Goal: Task Accomplishment & Management: Manage account settings

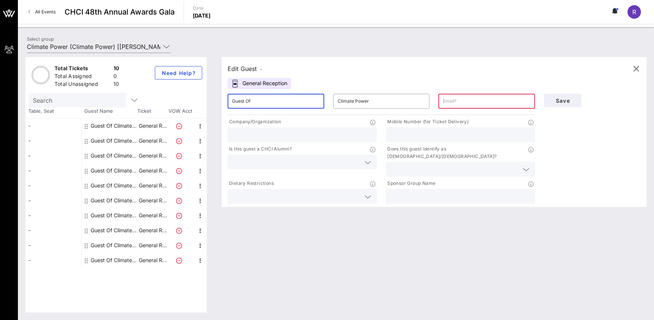
click at [258, 102] on input "Guest Of" at bounding box center [276, 101] width 88 height 12
type input "Guest Of Climate Power En Acción"
click at [376, 97] on input "Climate Power" at bounding box center [382, 101] width 88 height 12
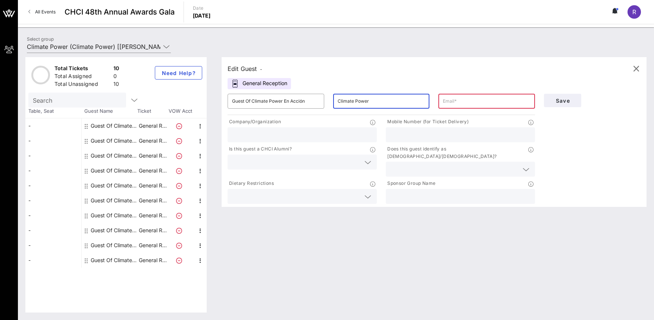
click at [374, 104] on input "Climate Power" at bounding box center [382, 101] width 88 height 12
drag, startPoint x: 368, startPoint y: 103, endPoint x: 372, endPoint y: 103, distance: 3.8
click at [370, 103] on input "Climate Power" at bounding box center [382, 101] width 88 height 12
type input "Climate Power En Acción"
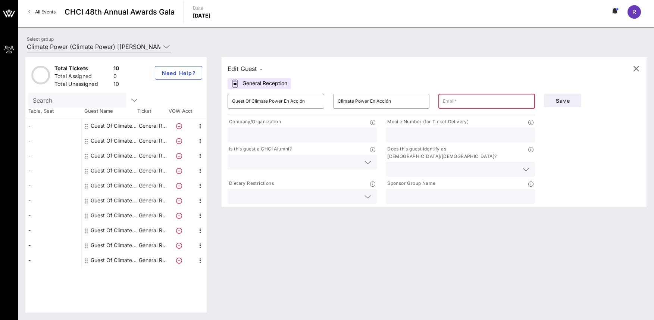
click at [457, 102] on input "text" at bounding box center [487, 101] width 88 height 12
paste input "[EMAIL_ADDRESS][DOMAIN_NAME]"
type input "[EMAIL_ADDRESS][DOMAIN_NAME]"
click at [277, 135] on input "text" at bounding box center [302, 135] width 140 height 10
paste input "Digital Content Creator"
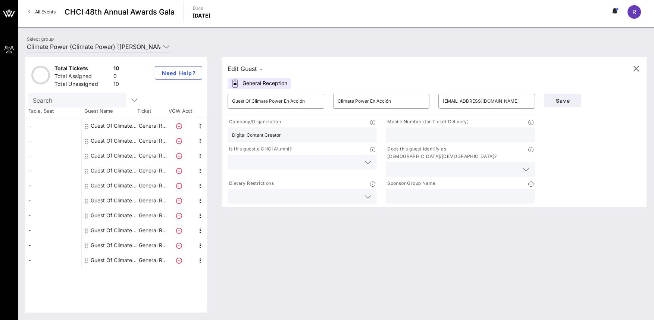
type input "Digital Content Creator"
click at [422, 133] on input "text" at bounding box center [460, 135] width 140 height 10
paste input "+1 (562) 244-6705"
type input "+1 (562) 244-6705"
click at [281, 180] on div "Dietary Restrictions" at bounding box center [302, 184] width 149 height 9
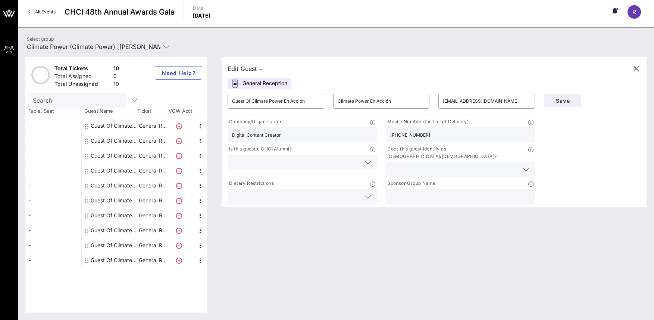
click at [278, 161] on input "text" at bounding box center [296, 162] width 128 height 10
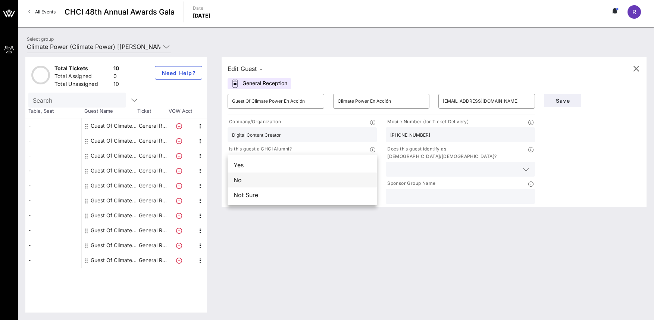
click at [263, 181] on div "No" at bounding box center [302, 179] width 149 height 15
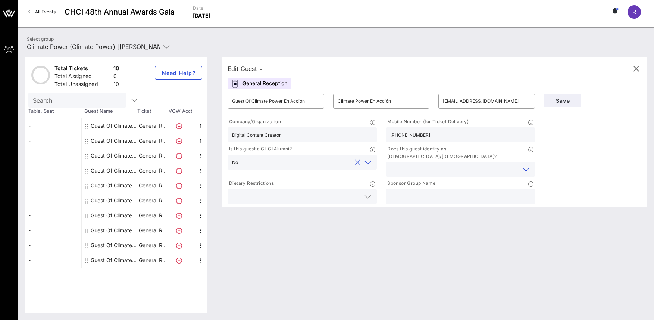
click at [417, 164] on input "text" at bounding box center [454, 169] width 128 height 10
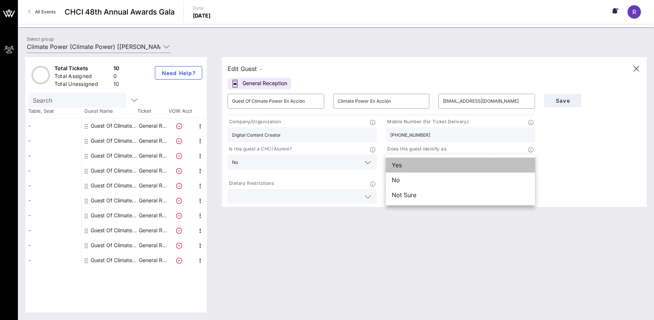
click at [411, 163] on div "Yes" at bounding box center [460, 165] width 149 height 15
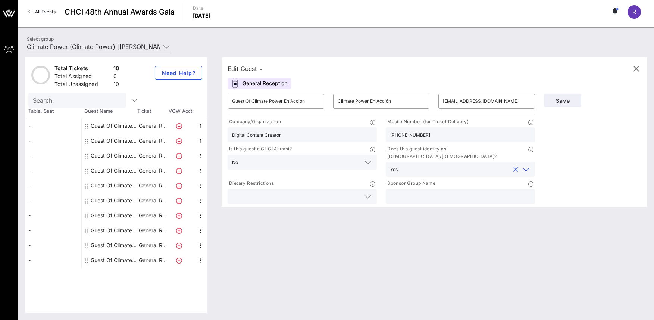
click at [251, 191] on input "text" at bounding box center [296, 196] width 128 height 10
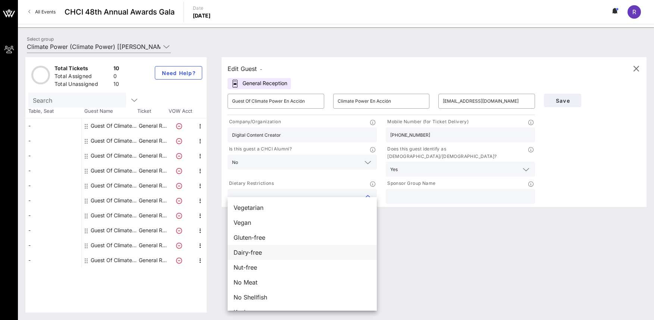
scroll to position [12, 0]
click at [242, 284] on span "No Shellfish" at bounding box center [251, 285] width 34 height 9
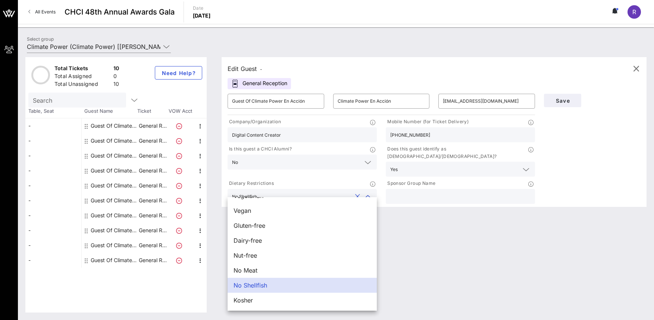
click at [418, 191] on input "text" at bounding box center [460, 196] width 140 height 10
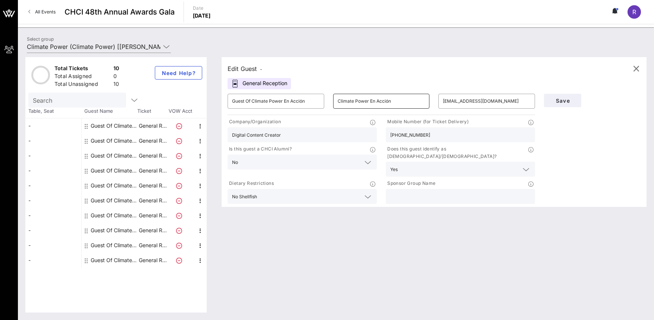
click at [368, 101] on input "Climate Power En Acción" at bounding box center [382, 101] width 88 height 12
click at [408, 191] on input "text" at bounding box center [460, 196] width 140 height 10
paste input "Climate Power En Acción"
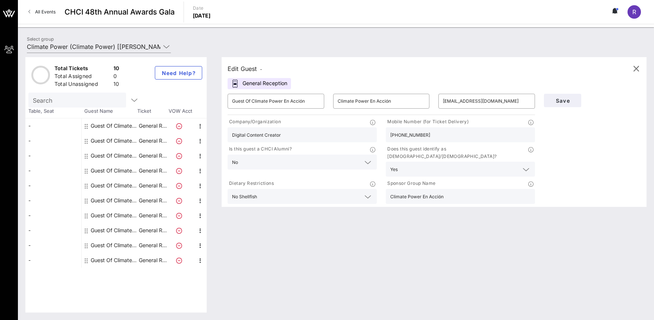
type input "Climate Power En Acción"
click at [442, 225] on div "Edit Guest - General Reception ​ Guest Of Climate Power En Acción ​ Climate Pow…" at bounding box center [430, 184] width 433 height 255
click at [399, 135] on input "+1 (562) 244-6705" at bounding box center [460, 135] width 140 height 10
click at [396, 135] on input "+1 (562) 244-6705" at bounding box center [460, 135] width 140 height 10
type input "[PHONE_NUMBER]"
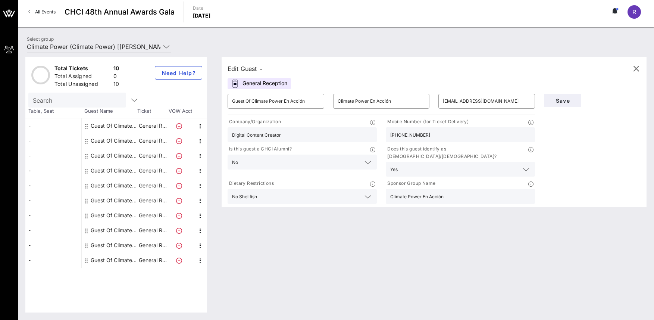
click at [606, 148] on div "Save" at bounding box center [593, 147] width 106 height 116
click at [482, 77] on div "Edit Guest - General Reception ​ Guest Of Climate Power En Acción ​ Climate Pow…" at bounding box center [434, 132] width 425 height 150
drag, startPoint x: 308, startPoint y: 100, endPoint x: 252, endPoint y: 102, distance: 56.0
click at [252, 102] on input "Guest Of Climate Power En Acción" at bounding box center [276, 101] width 88 height 12
click at [340, 71] on div "Edit Guest -" at bounding box center [434, 68] width 413 height 11
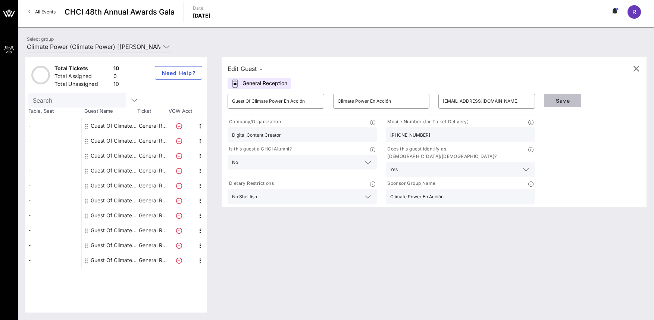
click at [555, 102] on span "Save" at bounding box center [562, 100] width 25 height 6
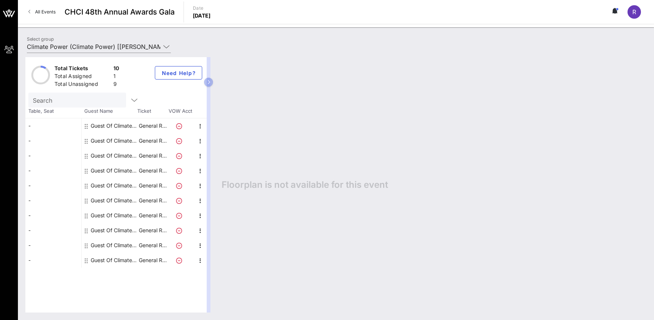
click at [348, 93] on div "Floorplan is not available for this event" at bounding box center [430, 184] width 433 height 255
click at [103, 124] on div "Guest Of Climate Power En Acción Climate Power En Acción" at bounding box center [114, 125] width 47 height 15
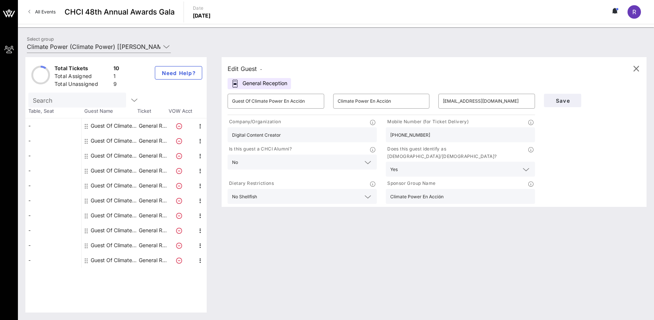
click at [442, 72] on div "Edit Guest -" at bounding box center [434, 68] width 413 height 11
click at [561, 97] on span "Save" at bounding box center [562, 100] width 25 height 6
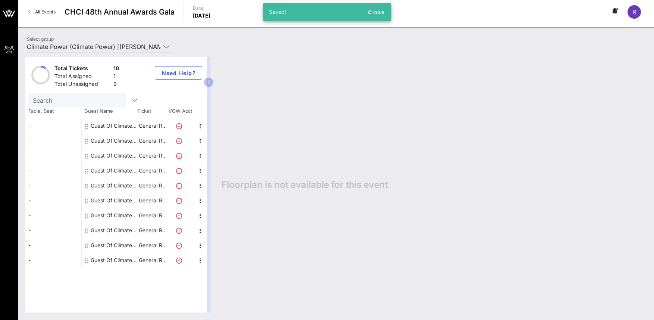
click at [105, 141] on div "Guest Of Climate Power" at bounding box center [114, 140] width 47 height 15
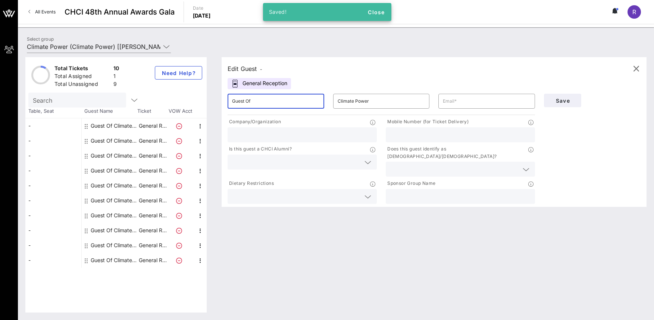
click at [271, 102] on input "Guest Of" at bounding box center [276, 101] width 88 height 12
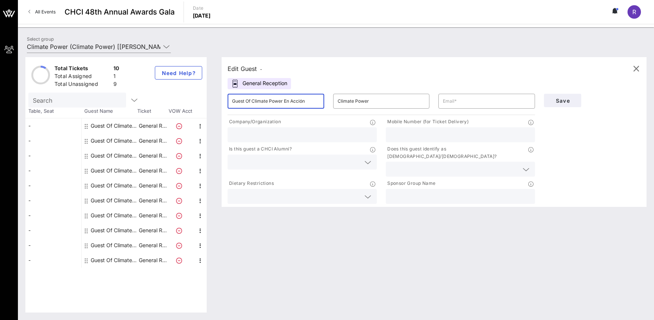
drag, startPoint x: 308, startPoint y: 101, endPoint x: 284, endPoint y: 100, distance: 24.3
click at [284, 100] on input "Guest Of Climate Power En Acción" at bounding box center [276, 101] width 88 height 12
type input "Guest Of Climate Power En Acción"
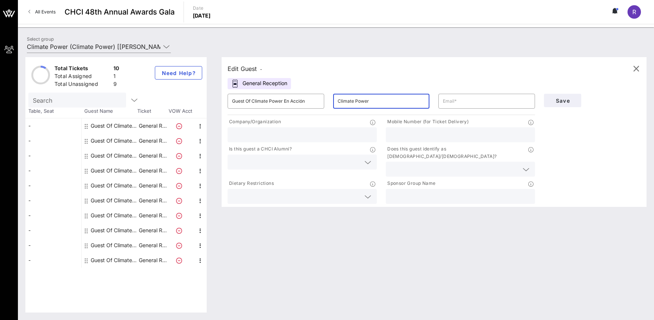
click at [375, 102] on input "Climate Power" at bounding box center [382, 101] width 88 height 12
click at [377, 101] on input "Climate Power" at bounding box center [382, 101] width 88 height 12
paste input "En Acción"
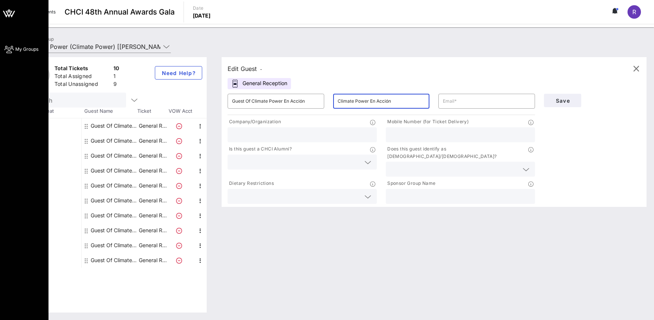
type input "Climate Power En Acción"
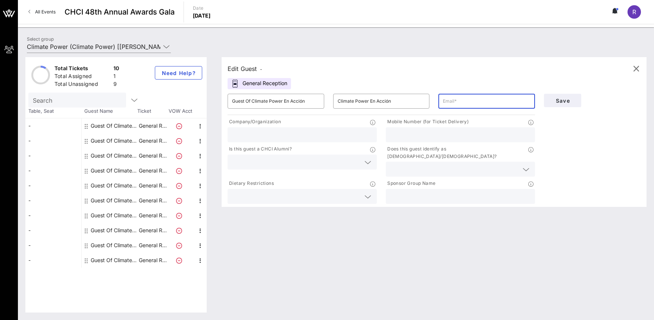
click at [454, 103] on input "text" at bounding box center [487, 101] width 88 height 12
paste input "[EMAIL_ADDRESS][DOMAIN_NAME]"
type input "[EMAIL_ADDRESS][DOMAIN_NAME]"
click at [256, 136] on input "text" at bounding box center [302, 135] width 140 height 10
type input "GreenLatinos"
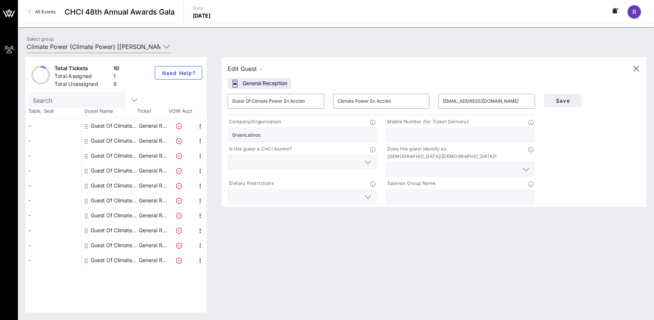
click at [408, 137] on input "text" at bounding box center [460, 135] width 140 height 10
click at [303, 161] on input "text" at bounding box center [296, 162] width 128 height 10
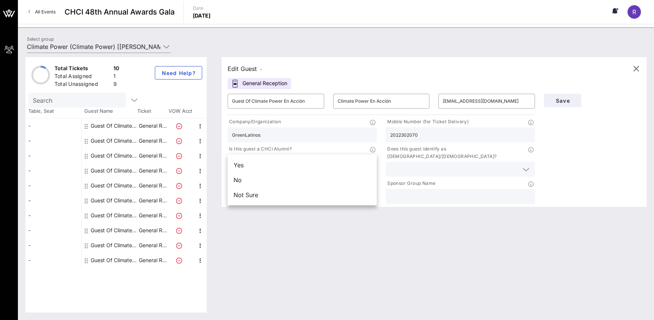
click at [400, 135] on input "2022302070" at bounding box center [460, 135] width 140 height 10
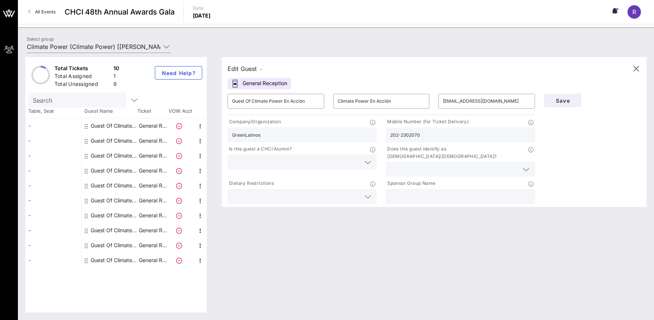
click at [409, 134] on input "202-2302070" at bounding box center [460, 135] width 140 height 10
type input "[PHONE_NUMBER]"
click at [269, 178] on div "Dietary Restrictions" at bounding box center [302, 191] width 158 height 27
click at [267, 163] on input "text" at bounding box center [296, 162] width 128 height 10
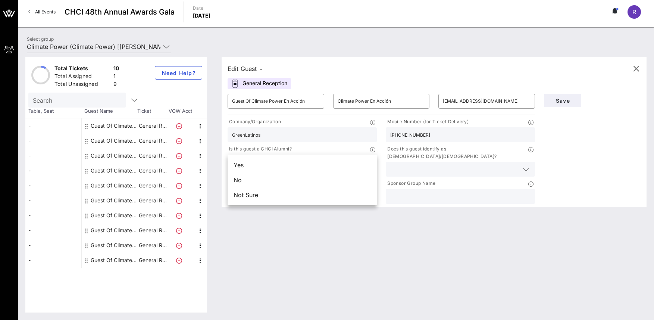
click at [253, 182] on div "No" at bounding box center [302, 179] width 149 height 15
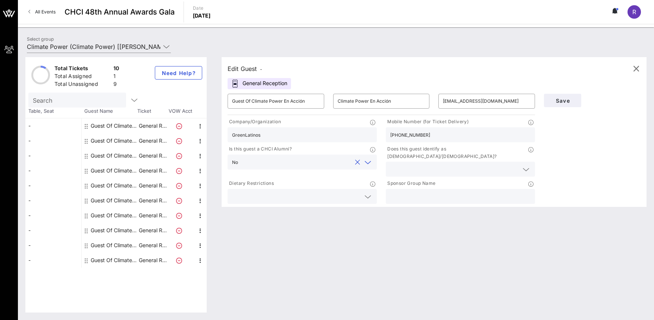
click at [417, 164] on input "text" at bounding box center [454, 169] width 128 height 10
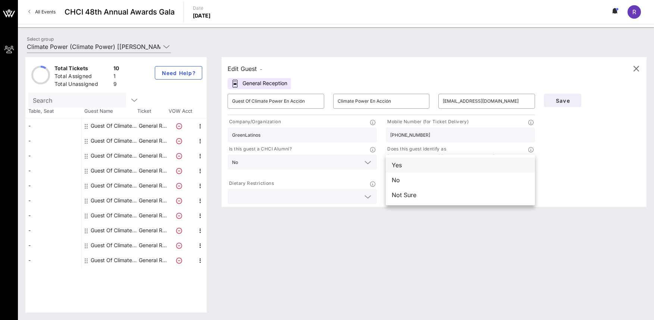
click at [408, 162] on div "Yes" at bounding box center [460, 165] width 149 height 15
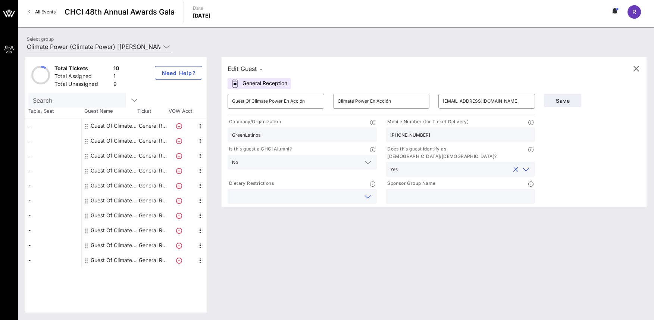
click at [248, 192] on input "text" at bounding box center [296, 196] width 128 height 10
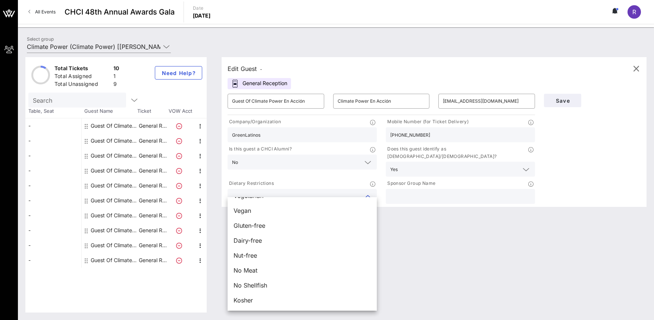
click at [466, 265] on div "Edit Guest - General Reception ​ Guest Of Climate Power En Acción ​ Climate Pow…" at bounding box center [430, 184] width 433 height 255
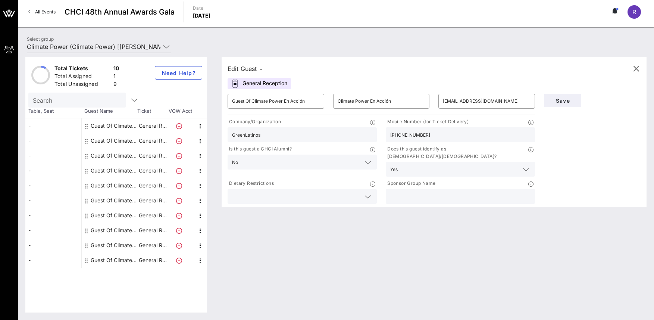
click at [424, 191] on input "text" at bounding box center [460, 196] width 140 height 10
drag, startPoint x: 395, startPoint y: 101, endPoint x: 323, endPoint y: 104, distance: 72.5
click at [323, 104] on div "​ Guest Of Climate Power En Acción ​ Climate Power En Acción ​ markmagana@green…" at bounding box center [381, 101] width 317 height 24
click at [438, 191] on input "text" at bounding box center [460, 196] width 140 height 10
paste input "Climate Power En Acción"
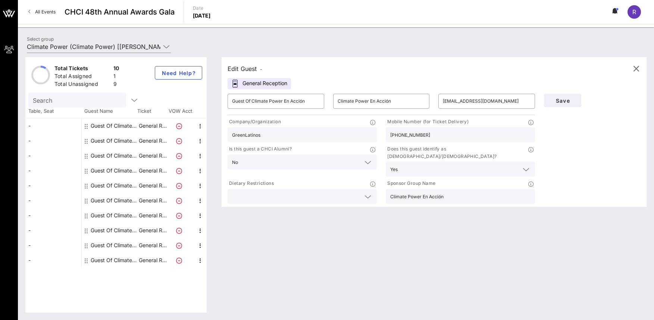
type input "Climate Power En Acción"
click at [438, 250] on div "Edit Guest - General Reception ​ Guest Of Climate Power En Acción ​ Climate Pow…" at bounding box center [430, 184] width 433 height 255
click at [571, 102] on span "Save" at bounding box center [562, 100] width 25 height 6
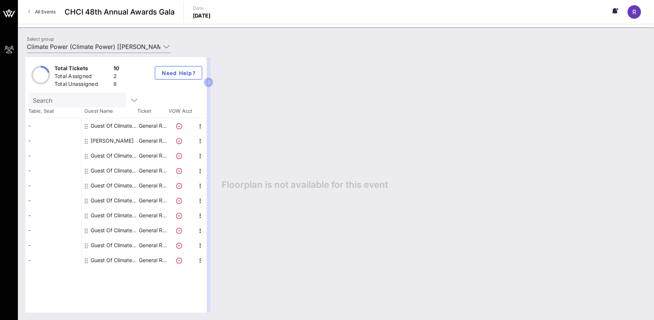
click at [113, 124] on div "Guest Of Climate Power En Acción Climate Power En Acción" at bounding box center [114, 125] width 47 height 15
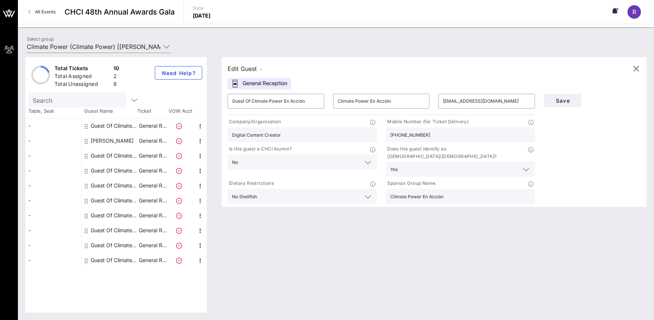
click at [103, 127] on div "Guest Of Climate Power En Acción Climate Power En Acción" at bounding box center [114, 125] width 47 height 15
click at [104, 140] on div "Mark Magana" at bounding box center [112, 140] width 43 height 15
type input "Mark"
type input "Magana"
type input "[EMAIL_ADDRESS][DOMAIN_NAME]"
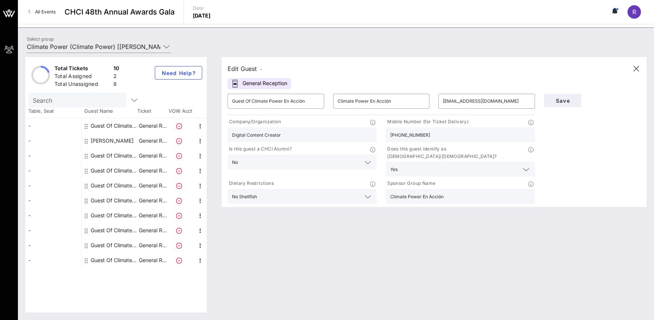
type input "GreenLatinos"
type input "[PHONE_NUMBER]"
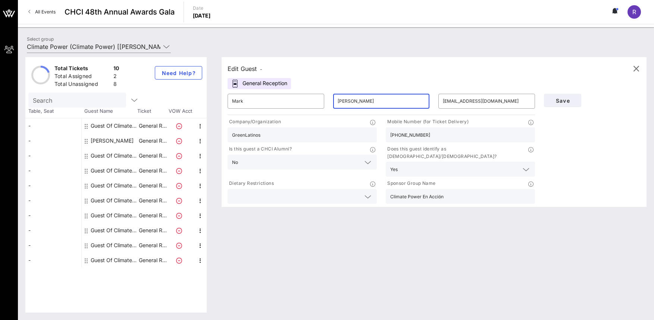
click at [351, 102] on input "Magana" at bounding box center [382, 101] width 88 height 12
type input "[PERSON_NAME]"
click at [569, 100] on span "Save" at bounding box center [562, 100] width 25 height 6
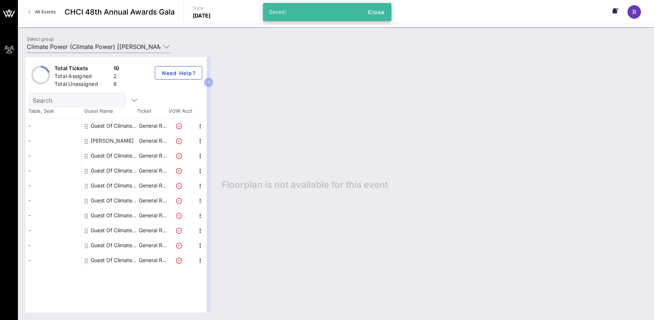
click at [106, 126] on div "Guest Of Climate Power En Acción Climate Power En Acción" at bounding box center [114, 125] width 47 height 15
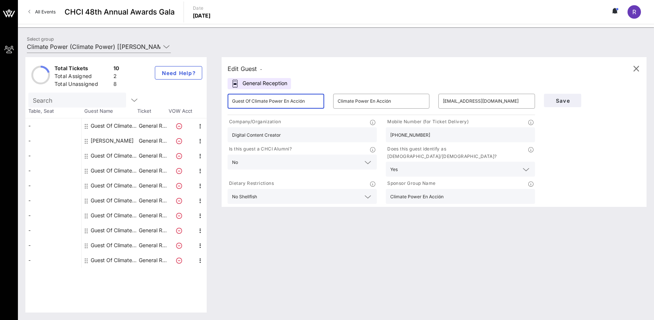
drag, startPoint x: 310, startPoint y: 100, endPoint x: 224, endPoint y: 99, distance: 86.2
click at [224, 99] on div "​ Guest Of Climate Power En Acción" at bounding box center [276, 101] width 106 height 24
click at [313, 101] on input "Guest Of Climate Power En Acción" at bounding box center [276, 101] width 88 height 12
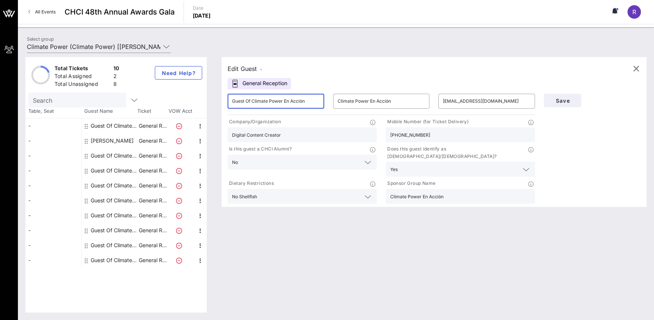
paste input "[PERSON_NAME]"
click at [324, 75] on div "Edit Guest - General Reception ​ Marlene ​ Climate Power En Acción ​ marleneram…" at bounding box center [434, 132] width 425 height 150
click at [332, 75] on div "Edit Guest - General Reception ​ Marlene ​ Climate Power En Acción ​ marleneram…" at bounding box center [434, 132] width 425 height 150
click at [307, 143] on div "Company/Organization Digital Content Creator" at bounding box center [302, 129] width 158 height 27
click at [269, 103] on input "[PERSON_NAME]" at bounding box center [276, 101] width 88 height 12
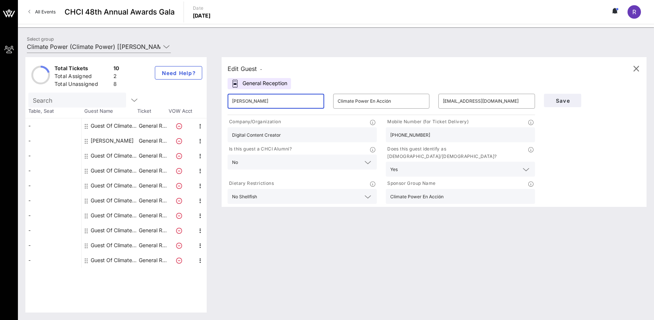
click at [268, 102] on input "[PERSON_NAME]" at bounding box center [276, 101] width 88 height 12
click at [327, 78] on div "Edit Guest - General Reception ​ Marlene Ramirez ​ Climate Power En Acción ​ ma…" at bounding box center [434, 132] width 425 height 150
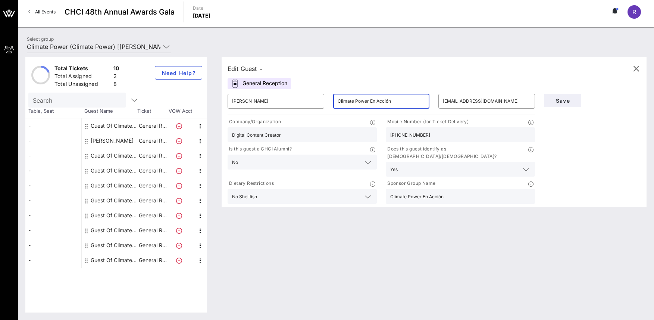
click at [359, 102] on input "Climate Power En Acción" at bounding box center [382, 101] width 88 height 12
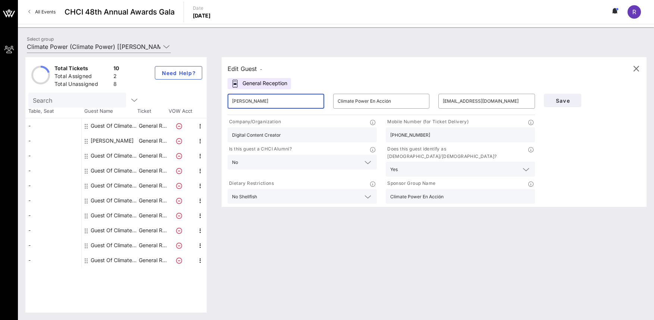
drag, startPoint x: 274, startPoint y: 101, endPoint x: 211, endPoint y: 102, distance: 63.8
click at [209, 101] on div "Total Tickets 10 Total Assigned 2 Total Unassigned 8 Need Help? Search Table, S…" at bounding box center [335, 184] width 621 height 255
click at [118, 140] on div "[PERSON_NAME]" at bounding box center [112, 140] width 43 height 15
type input "Mark"
type input "[PERSON_NAME]"
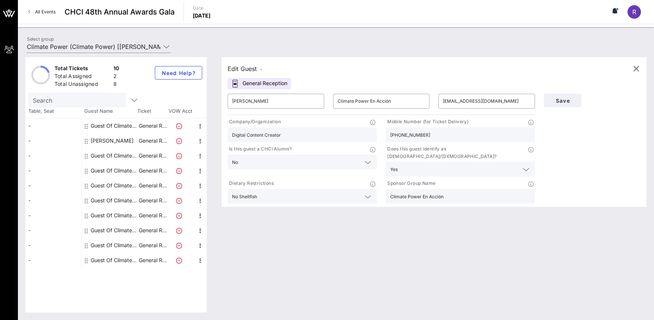
type input "[EMAIL_ADDRESS][DOMAIN_NAME]"
type input "GreenLatinos"
type input "[PHONE_NUMBER]"
click at [118, 127] on div "Guest Of Climate Power En Acción Climate Power En Acción" at bounding box center [114, 125] width 47 height 15
type input "Guest Of Climate Power En Acción"
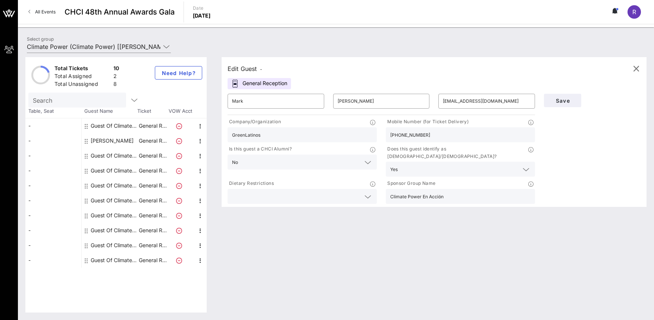
type input "Climate Power En Acción"
type input "[EMAIL_ADDRESS][DOMAIN_NAME]"
type input "Digital Content Creator"
type input "[PHONE_NUMBER]"
click at [259, 102] on input "Guest Of Climate Power En Acción" at bounding box center [276, 101] width 88 height 12
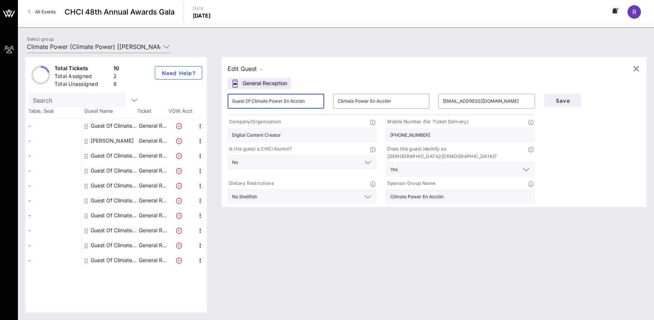
click at [259, 102] on input "Guest Of Climate Power En Acción" at bounding box center [276, 101] width 88 height 12
paste input "[PERSON_NAME]"
drag, startPoint x: 279, startPoint y: 101, endPoint x: 251, endPoint y: 102, distance: 28.0
click at [251, 102] on input "[PERSON_NAME]" at bounding box center [276, 101] width 88 height 12
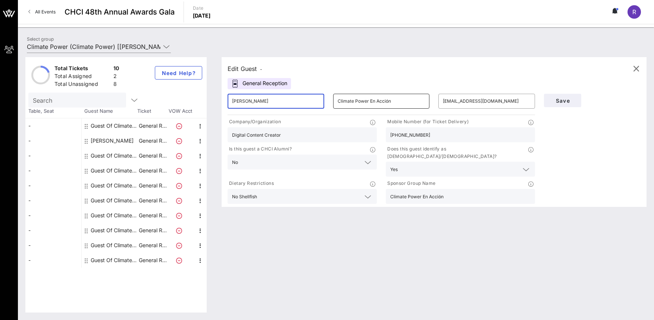
type input "[PERSON_NAME]"
click at [375, 100] on input "Climate Power En Acción" at bounding box center [382, 101] width 88 height 12
paste input "[PERSON_NAME]"
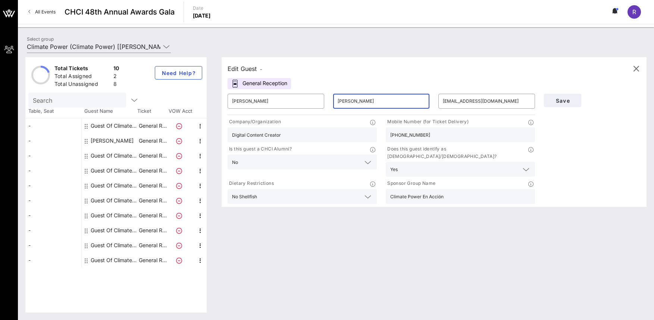
type input "[PERSON_NAME]"
click at [368, 74] on div "Edit Guest - General Reception ​ Marlene ​ Ramirez ​ marleneramir@g.ucla.edu Co…" at bounding box center [434, 132] width 425 height 150
click at [568, 100] on span "Save" at bounding box center [562, 100] width 25 height 6
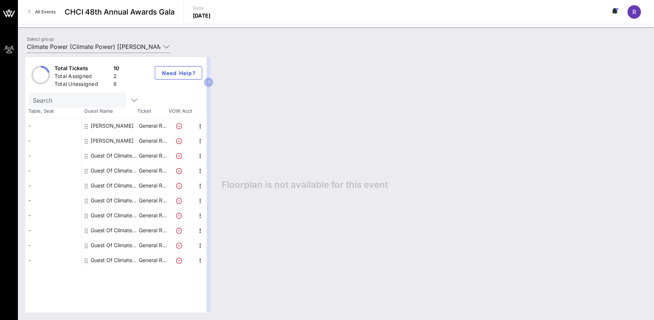
click at [97, 155] on div "Guest Of Climate Power" at bounding box center [114, 155] width 47 height 15
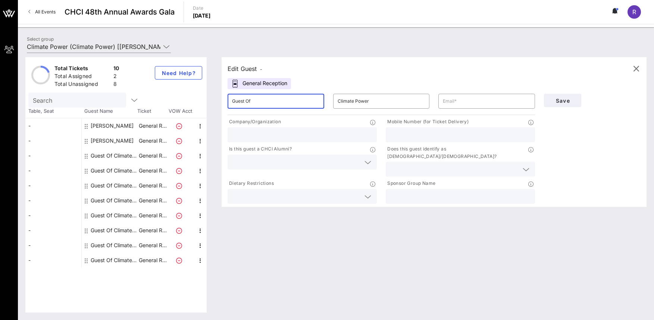
drag, startPoint x: 273, startPoint y: 103, endPoint x: 221, endPoint y: 101, distance: 52.3
click at [221, 101] on div "Edit Guest - General Reception ​ Guest Of ​ Climate Power ​ Company/Organizatio…" at bounding box center [430, 184] width 433 height 255
click at [462, 102] on input "text" at bounding box center [487, 101] width 88 height 12
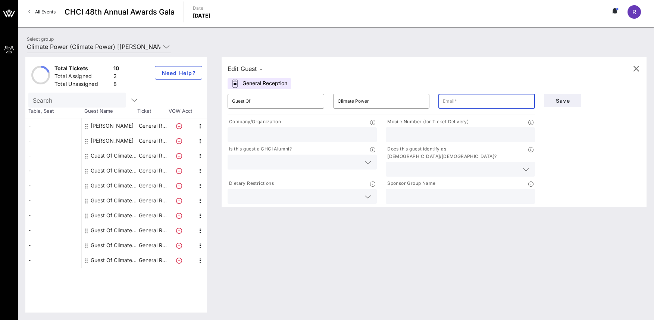
paste input "[PERSON_NAME][EMAIL_ADDRESS][DOMAIN_NAME]"
type input "[PERSON_NAME][EMAIL_ADDRESS][DOMAIN_NAME]"
click at [283, 105] on input "Guest Of" at bounding box center [276, 101] width 88 height 12
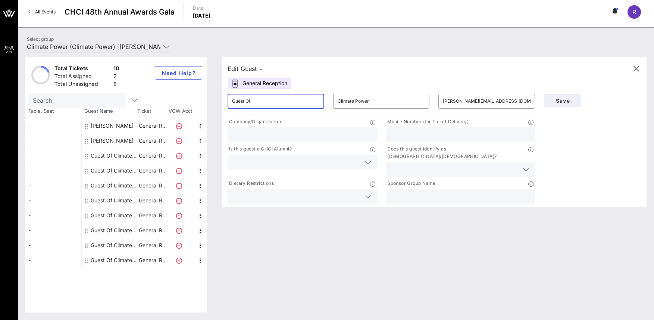
click at [283, 105] on input "Guest Of" at bounding box center [276, 101] width 88 height 12
click at [374, 101] on input "Climate Power" at bounding box center [382, 101] width 88 height 12
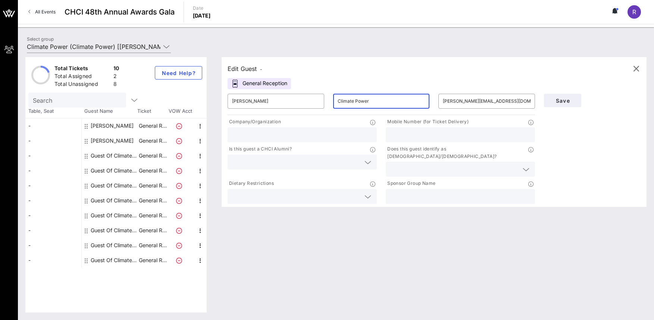
click at [374, 101] on input "Climate Power" at bounding box center [382, 101] width 88 height 12
click at [274, 105] on input "[PERSON_NAME]" at bounding box center [276, 101] width 88 height 12
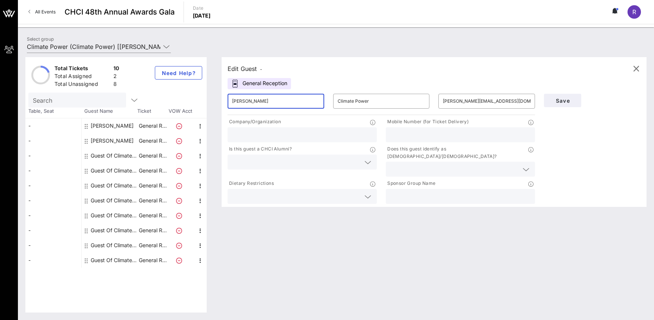
paste input "[PERSON_NAME]"
type input "[PERSON_NAME]"
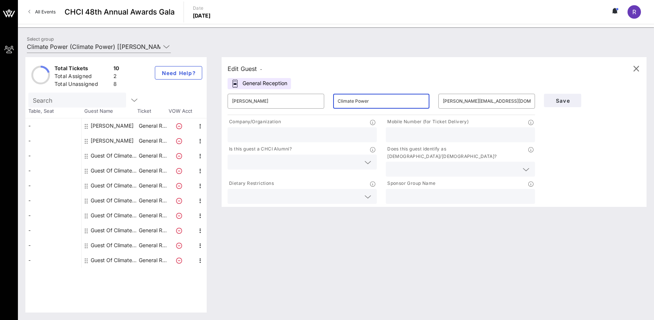
drag, startPoint x: 373, startPoint y: 102, endPoint x: 334, endPoint y: 102, distance: 38.4
click at [334, 102] on div "​ Climate Power" at bounding box center [381, 101] width 97 height 15
click at [304, 133] on input "text" at bounding box center [302, 135] width 140 height 10
paste input "Climate Power"
type input "Climate Power"
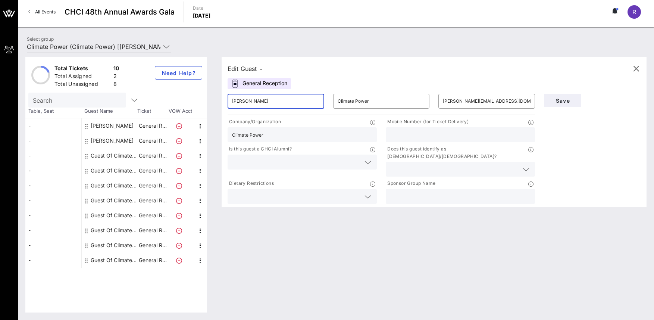
drag, startPoint x: 271, startPoint y: 102, endPoint x: 246, endPoint y: 104, distance: 25.1
click at [246, 104] on input "[PERSON_NAME]" at bounding box center [276, 101] width 88 height 12
type input "[PERSON_NAME]"
click at [390, 99] on input "Climate Power" at bounding box center [382, 101] width 88 height 12
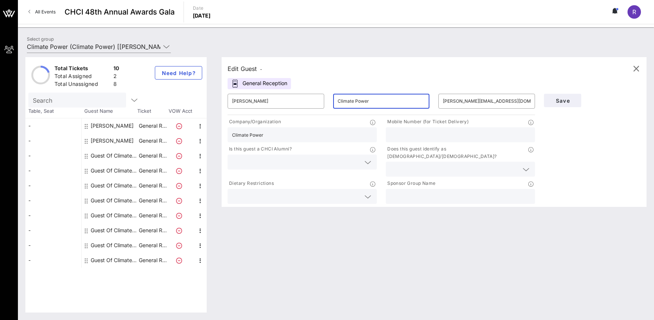
click at [389, 99] on input "Climate Power" at bounding box center [382, 101] width 88 height 12
paste input "[PERSON_NAME]"
type input "[PERSON_NAME]"
click at [401, 131] on input "text" at bounding box center [460, 135] width 140 height 10
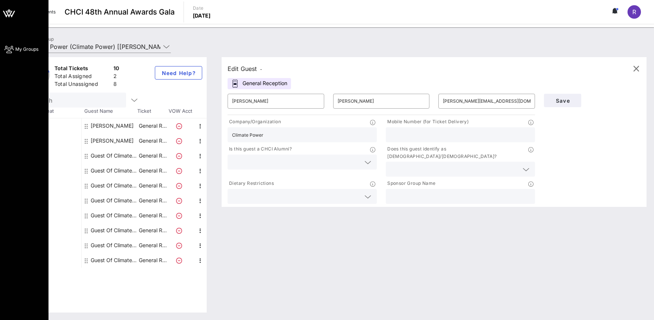
paste input "8053321379"
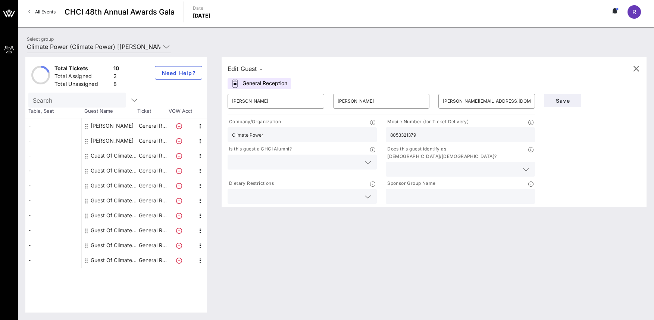
type input "8053321379"
click at [256, 163] on input "text" at bounding box center [296, 162] width 128 height 10
click at [257, 168] on div "Yes" at bounding box center [302, 165] width 149 height 15
click at [436, 164] on input "text" at bounding box center [454, 169] width 128 height 10
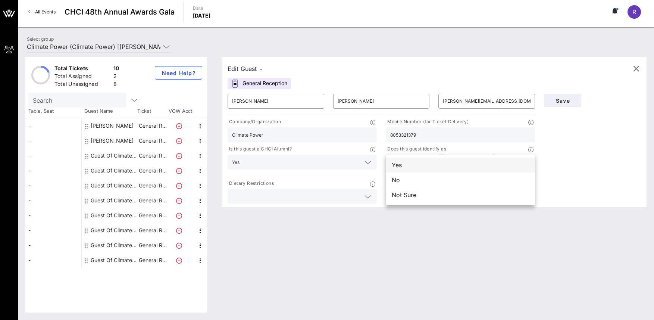
click at [414, 169] on div "Yes" at bounding box center [460, 165] width 149 height 15
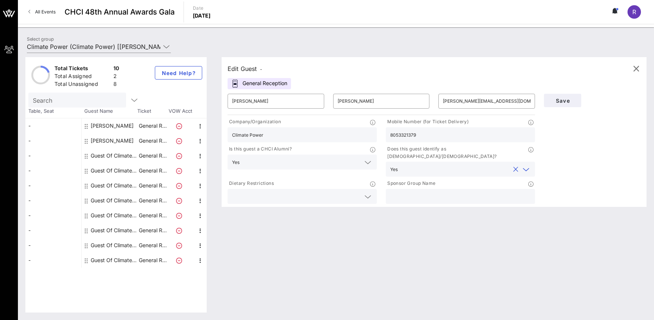
click at [268, 191] on input "text" at bounding box center [296, 196] width 128 height 10
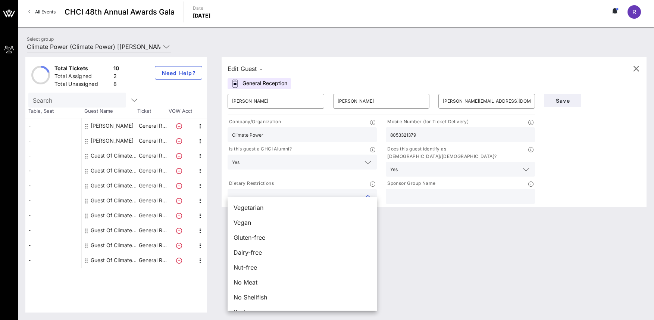
click at [461, 191] on input "text" at bounding box center [460, 196] width 140 height 10
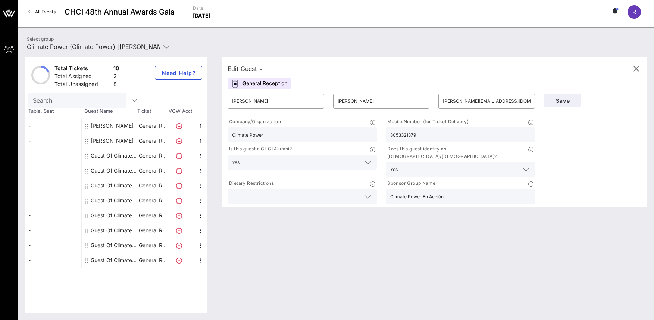
type input "Climate Power En Acción"
click at [414, 272] on div "Edit Guest - General Reception ​ Jorge ​ Gonzalez ​ jorge@climatepower.us Compa…" at bounding box center [430, 184] width 433 height 255
click at [568, 100] on span "Save" at bounding box center [562, 100] width 25 height 6
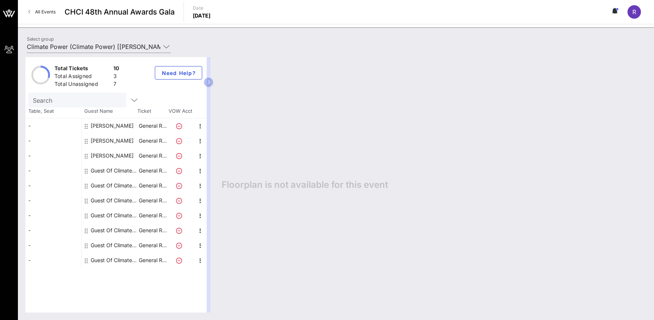
click at [116, 171] on div "Guest Of Climate Power" at bounding box center [114, 170] width 47 height 15
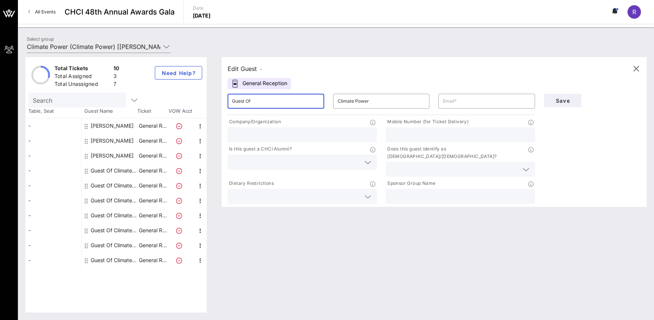
drag, startPoint x: 263, startPoint y: 102, endPoint x: 208, endPoint y: 102, distance: 55.2
click at [208, 102] on div "Total Tickets 10 Total Assigned 3 Total Unassigned 7 Need Help? Search Table, S…" at bounding box center [335, 184] width 621 height 255
type input "Rubi"
click at [359, 104] on input "Climate Power" at bounding box center [382, 101] width 88 height 12
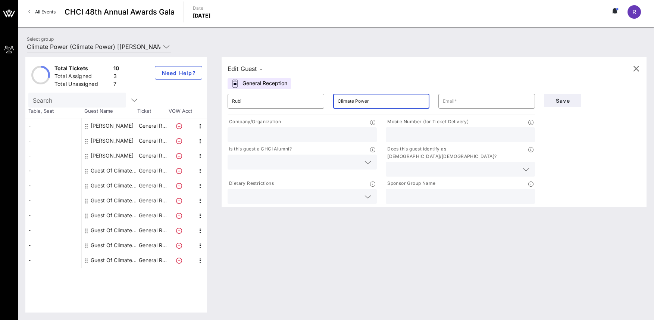
click at [359, 104] on input "Climate Power" at bounding box center [382, 101] width 88 height 12
type input "Martinez"
click at [475, 101] on input "text" at bounding box center [487, 101] width 88 height 12
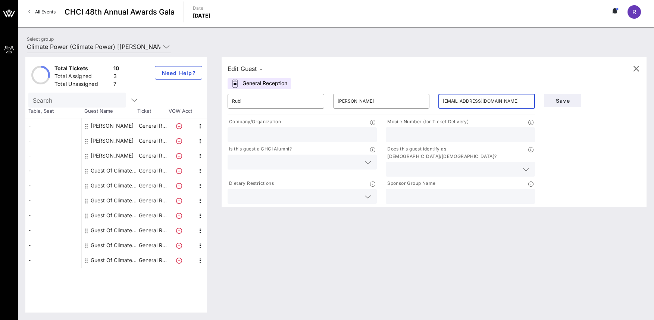
type input "rubi@climatepower.us"
click at [265, 138] on input "text" at bounding box center [302, 135] width 140 height 10
drag, startPoint x: 284, startPoint y: 138, endPoint x: 214, endPoint y: 136, distance: 70.6
click at [214, 136] on div "Total Tickets 10 Total Assigned 3 Total Unassigned 7 Need Help? Search Table, S…" at bounding box center [335, 184] width 621 height 255
type input "Climate Power"
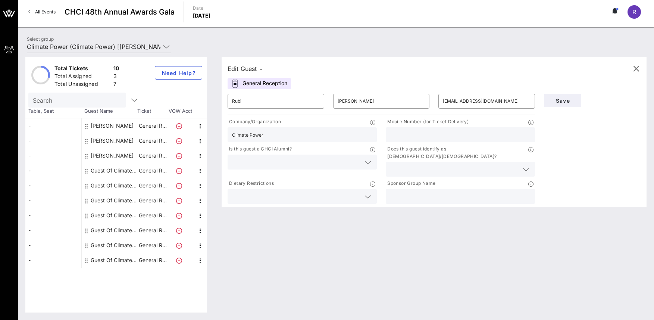
click at [435, 191] on input "text" at bounding box center [460, 196] width 140 height 10
paste input "Climate Power"
type input "Climate Power En Acción"
click at [424, 136] on input "text" at bounding box center [460, 135] width 140 height 10
type input "8188002733"
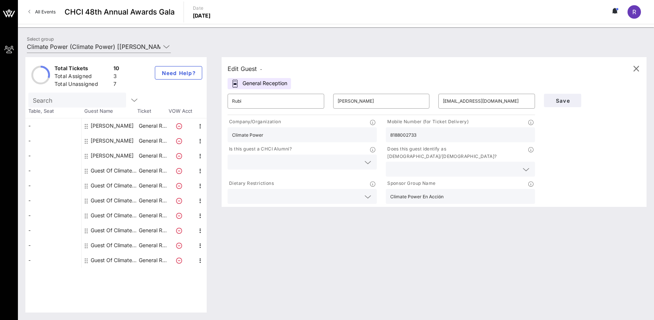
click at [424, 165] on input "text" at bounding box center [454, 169] width 128 height 10
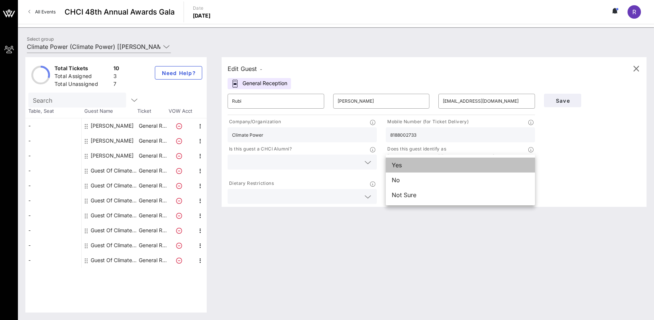
click at [409, 165] on div "Yes" at bounding box center [460, 165] width 149 height 15
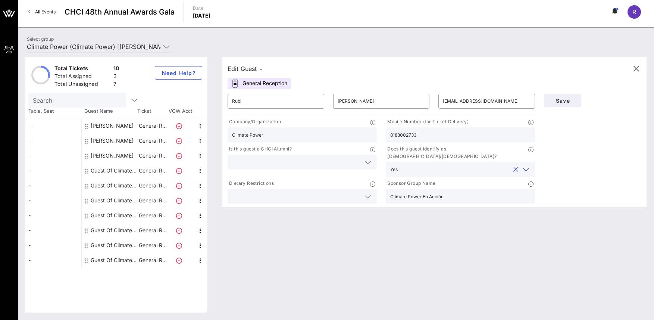
click at [290, 165] on input "text" at bounding box center [296, 162] width 128 height 10
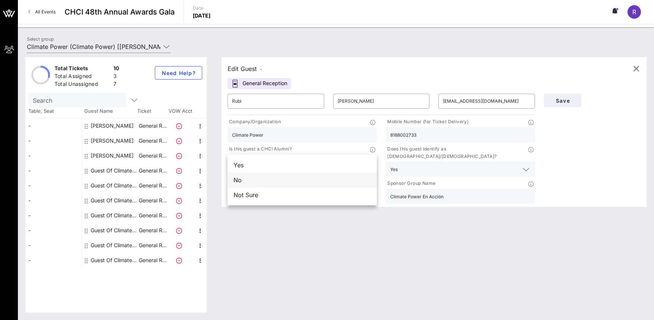
click at [273, 180] on div "No" at bounding box center [302, 179] width 149 height 15
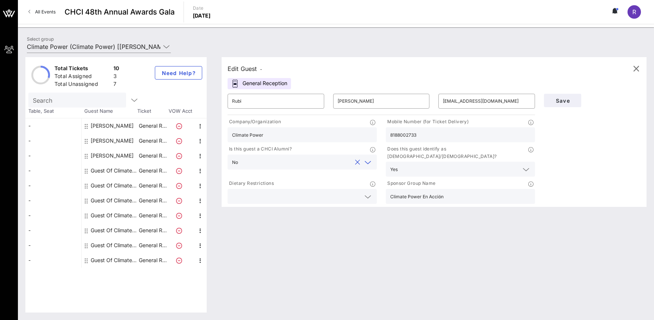
click at [278, 191] on input "text" at bounding box center [296, 196] width 128 height 10
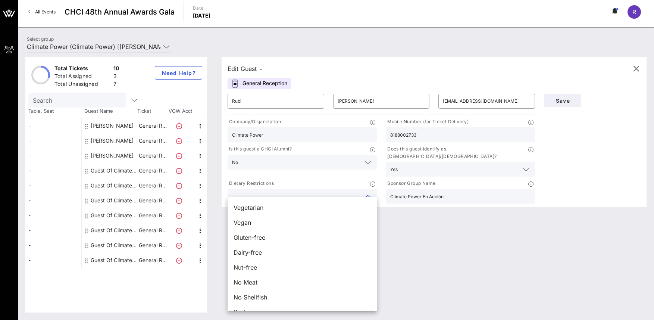
click at [477, 258] on div "Edit Guest - General Reception ​ Rubi ​ Martinez ​ rubi@climatepower.us Company…" at bounding box center [430, 184] width 433 height 255
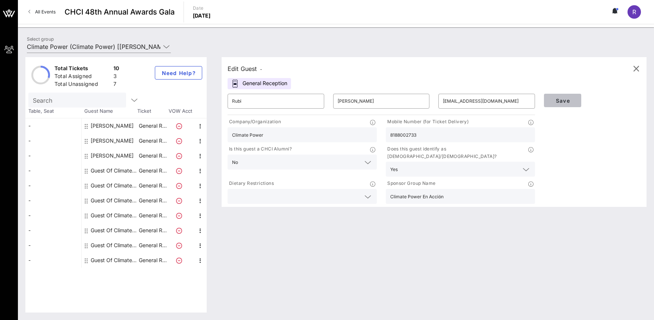
click at [563, 104] on button "Save" at bounding box center [562, 100] width 37 height 13
click at [243, 102] on input "Rubi" at bounding box center [276, 101] width 88 height 12
drag, startPoint x: 242, startPoint y: 102, endPoint x: 271, endPoint y: 111, distance: 30.9
click at [242, 102] on input "Rubi" at bounding box center [276, 101] width 88 height 12
type input "Rubí"
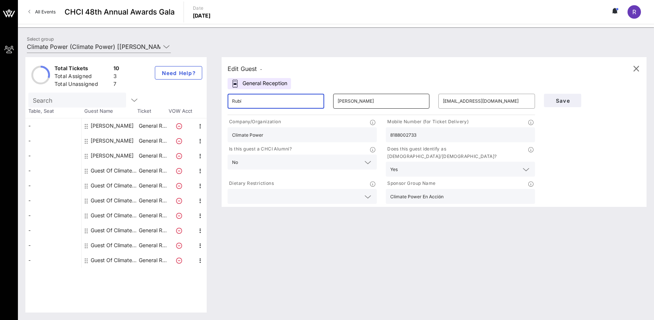
drag, startPoint x: 356, startPoint y: 101, endPoint x: 361, endPoint y: 105, distance: 6.2
click at [356, 102] on input "Martinez" at bounding box center [382, 101] width 88 height 12
drag, startPoint x: 349, startPoint y: 102, endPoint x: 359, endPoint y: 110, distance: 13.5
click at [349, 102] on input "Martinez" at bounding box center [382, 101] width 88 height 12
type input "[PERSON_NAME]"
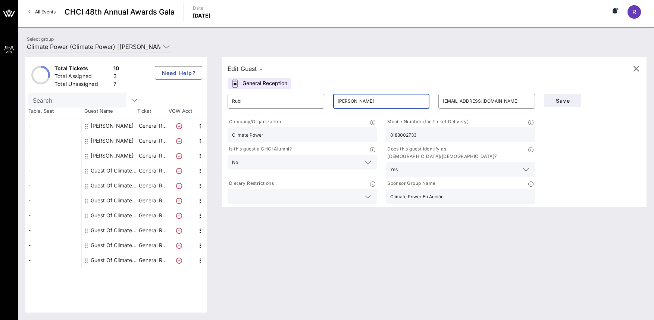
drag, startPoint x: 445, startPoint y: 72, endPoint x: 474, endPoint y: 75, distance: 29.0
click at [445, 72] on div "Edit Guest -" at bounding box center [434, 68] width 413 height 11
click at [570, 98] on span "Save" at bounding box center [562, 100] width 25 height 6
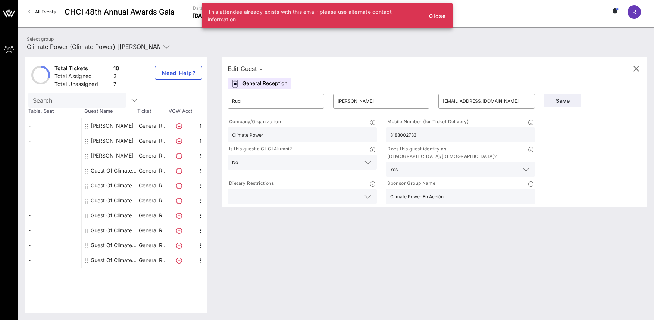
click at [416, 55] on div "Total Tickets 10 Total Assigned 3 Total Unassigned 7 Need Help? Search Table, S…" at bounding box center [336, 185] width 636 height 270
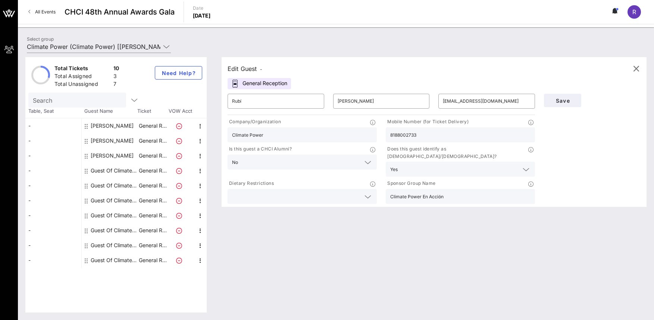
click at [416, 55] on div "Total Tickets 10 Total Assigned 3 Total Unassigned 7 Need Help? Search Table, S…" at bounding box center [336, 185] width 636 height 270
click at [104, 47] on input "Climate Power (Climate Power) [[PERSON_NAME], [PERSON_NAME][EMAIL_ADDRESS][DOMA…" at bounding box center [94, 47] width 134 height 12
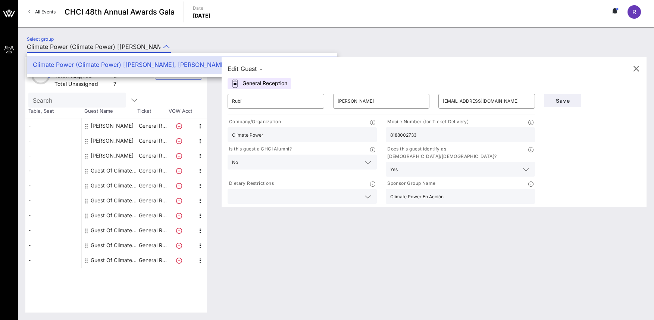
drag, startPoint x: 240, startPoint y: 34, endPoint x: 229, endPoint y: 38, distance: 11.2
click at [239, 34] on div "Select group Climate Power (Climate Power) [Rubi Martinez, rubi@climatepower.us…" at bounding box center [336, 173] width 636 height 293
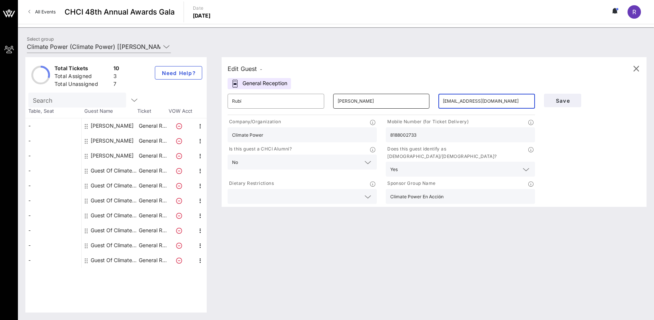
drag, startPoint x: 503, startPoint y: 99, endPoint x: 421, endPoint y: 99, distance: 81.7
click at [421, 99] on div "​ Rubí ​ Martínez ​ rubi@climatepower.us" at bounding box center [381, 101] width 317 height 24
type input "[EMAIL_ADDRESS][DOMAIN_NAME]"
click at [571, 100] on span "Save" at bounding box center [562, 100] width 25 height 6
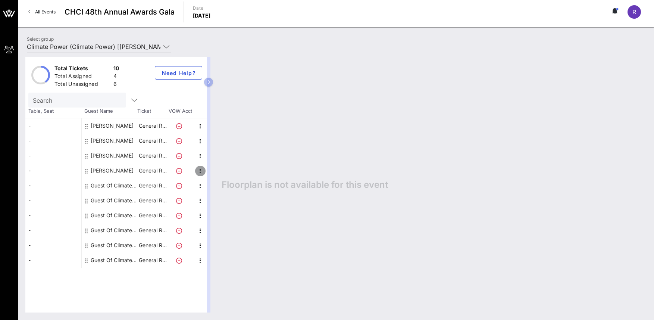
click at [201, 171] on icon "button" at bounding box center [200, 170] width 9 height 9
click at [271, 130] on div "Floorplan is not available for this event" at bounding box center [430, 184] width 433 height 255
click at [67, 128] on div "-" at bounding box center [53, 125] width 56 height 15
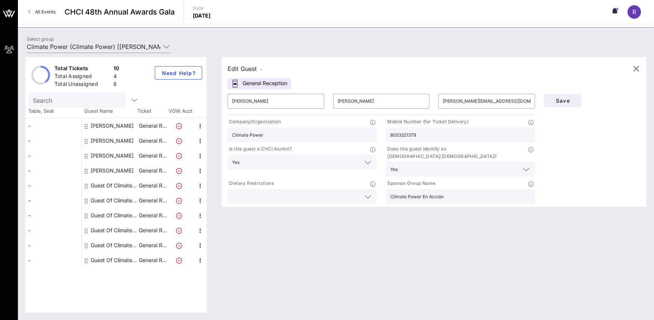
click at [277, 227] on div "Edit Guest - General Reception ​ Jorge ​ Gonzalez ​ jorge@climatepower.us Compa…" at bounding box center [430, 184] width 433 height 255
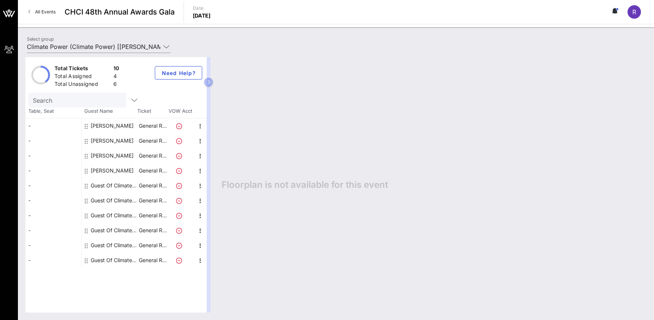
click at [40, 121] on div "-" at bounding box center [53, 125] width 56 height 15
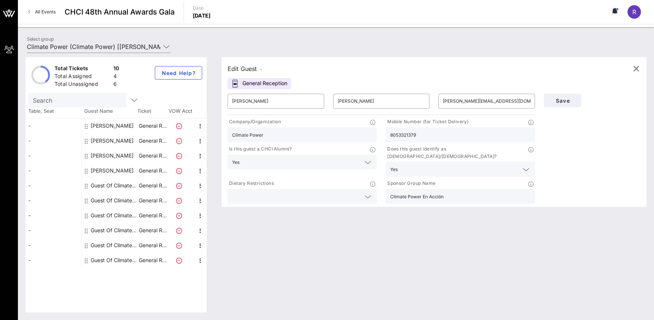
click at [40, 133] on div "-" at bounding box center [53, 140] width 56 height 15
type input "Mark"
type input "[PERSON_NAME]"
type input "[EMAIL_ADDRESS][DOMAIN_NAME]"
type input "GreenLatinos"
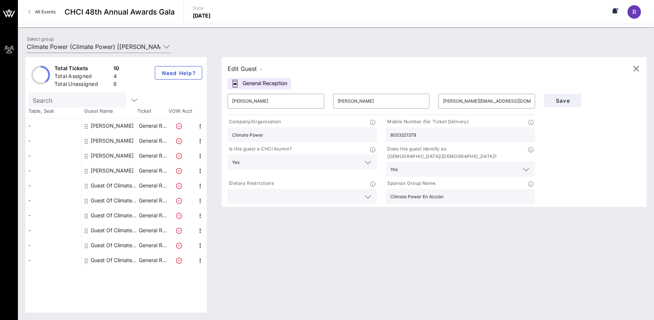
type input "[PHONE_NUMBER]"
click at [44, 146] on div "-" at bounding box center [53, 140] width 56 height 15
click at [45, 156] on div "-" at bounding box center [53, 155] width 56 height 15
type input "[PERSON_NAME]"
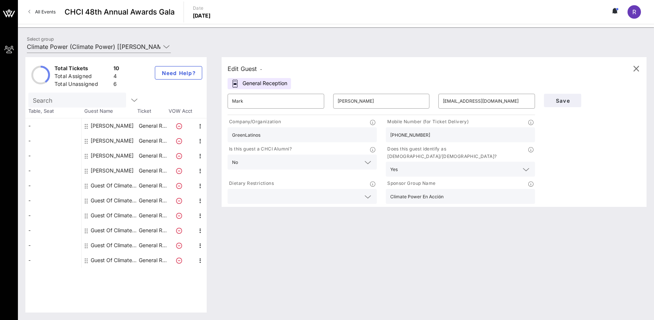
type input "[EMAIL_ADDRESS][DOMAIN_NAME]"
type input "Digital Content Creator"
type input "[PHONE_NUMBER]"
click at [275, 256] on div "Edit Guest - General Reception ​ Marlene ​ Ramirez ​ marleneramir@g.ucla.edu Co…" at bounding box center [430, 184] width 433 height 255
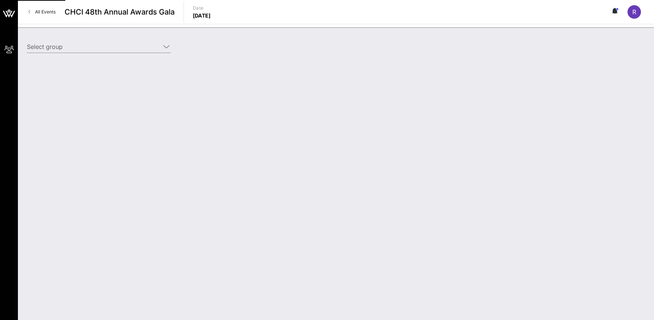
type input "Climate Power (Climate Power) [[PERSON_NAME], [PERSON_NAME][EMAIL_ADDRESS][DOMA…"
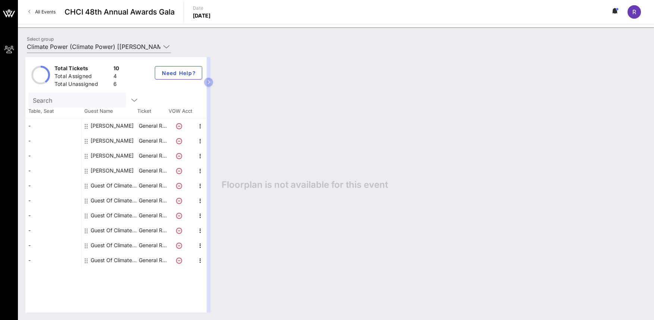
click at [179, 156] on icon at bounding box center [179, 156] width 6 height 6
click at [199, 158] on icon "button" at bounding box center [200, 156] width 9 height 9
click at [143, 153] on p "General R…" at bounding box center [153, 155] width 30 height 15
click at [34, 126] on div "-" at bounding box center [53, 125] width 56 height 15
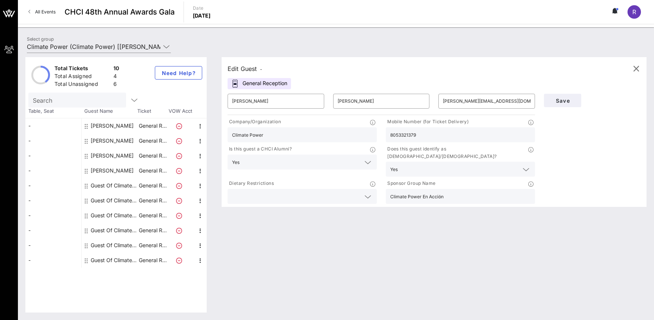
drag, startPoint x: 32, startPoint y: 125, endPoint x: 32, endPoint y: 147, distance: 22.0
click at [32, 147] on div "- - - - - - - - - -" at bounding box center [53, 192] width 56 height 149
drag, startPoint x: 28, startPoint y: 124, endPoint x: 49, endPoint y: 130, distance: 21.3
click at [49, 130] on div "-" at bounding box center [53, 125] width 56 height 15
drag, startPoint x: 52, startPoint y: 125, endPoint x: 52, endPoint y: 146, distance: 20.2
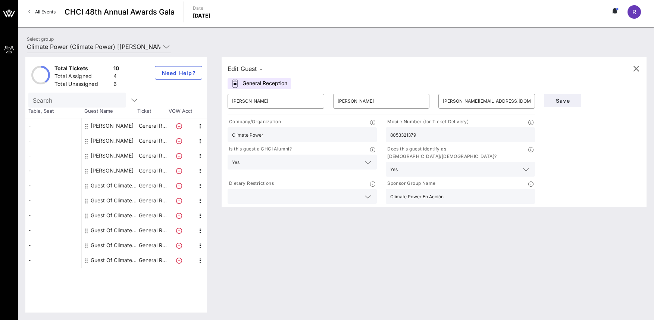
click at [52, 146] on div "- - - - - - - - - -" at bounding box center [53, 192] width 56 height 149
click at [60, 132] on div "-" at bounding box center [53, 125] width 56 height 15
click at [62, 128] on div "-" at bounding box center [53, 125] width 56 height 15
click at [61, 146] on div "-" at bounding box center [53, 140] width 56 height 15
type input "Mark"
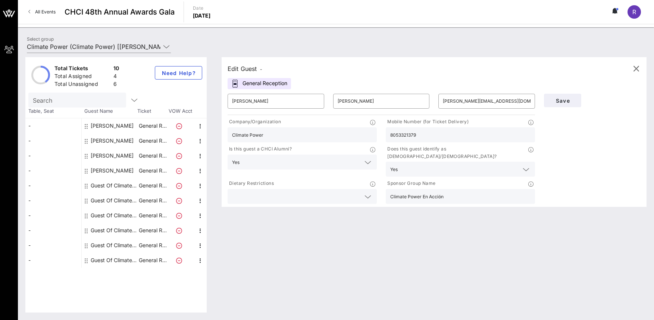
type input "[PERSON_NAME]"
type input "[EMAIL_ADDRESS][DOMAIN_NAME]"
type input "GreenLatinos"
type input "[PHONE_NUMBER]"
click at [56, 160] on div "-" at bounding box center [53, 155] width 56 height 15
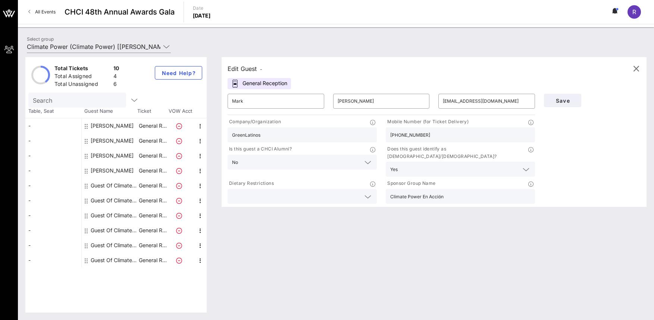
type input "[PERSON_NAME]"
type input "[EMAIL_ADDRESS][DOMAIN_NAME]"
type input "Digital Content Creator"
type input "[PHONE_NUMBER]"
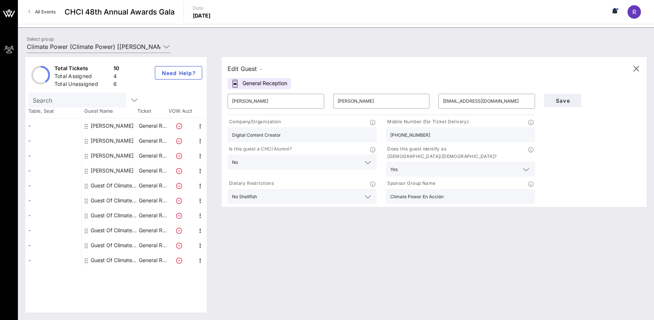
click at [51, 126] on div "-" at bounding box center [53, 125] width 56 height 15
type input "[PERSON_NAME]"
type input "[PERSON_NAME][EMAIL_ADDRESS][DOMAIN_NAME]"
type input "Climate Power"
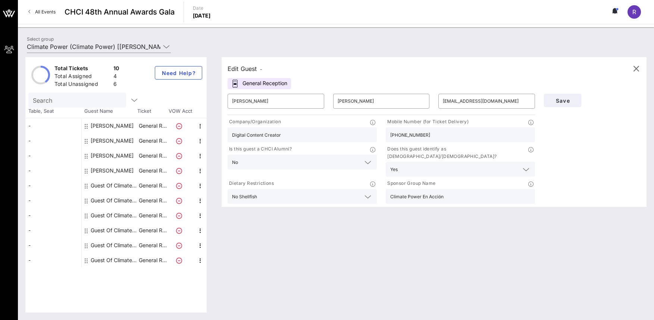
type input "8053321379"
click at [51, 141] on div "-" at bounding box center [53, 140] width 56 height 15
type input "Mark"
type input "[PERSON_NAME]"
type input "[EMAIL_ADDRESS][DOMAIN_NAME]"
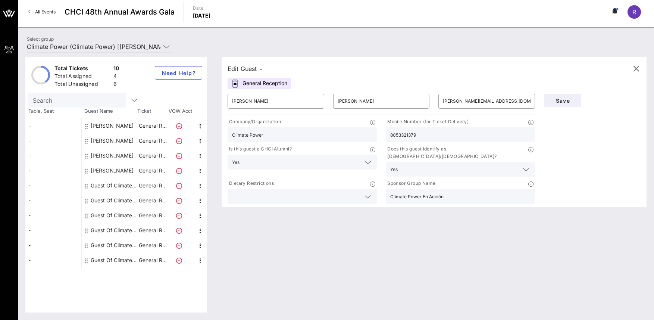
type input "GreenLatinos"
type input "[PHONE_NUMBER]"
click at [51, 152] on div "-" at bounding box center [53, 155] width 56 height 15
type input "[PERSON_NAME]"
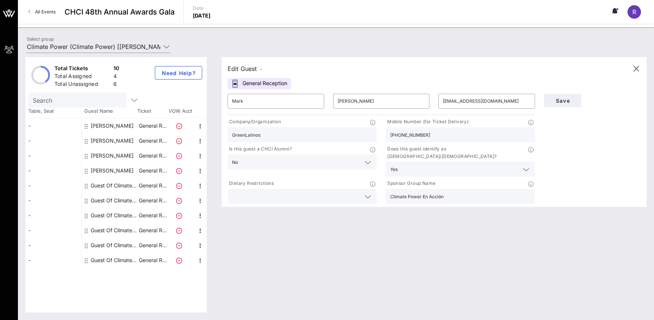
type input "[EMAIL_ADDRESS][DOMAIN_NAME]"
type input "Digital Content Creator"
type input "[PHONE_NUMBER]"
click at [51, 168] on div "-" at bounding box center [53, 170] width 56 height 15
type input "Rubí"
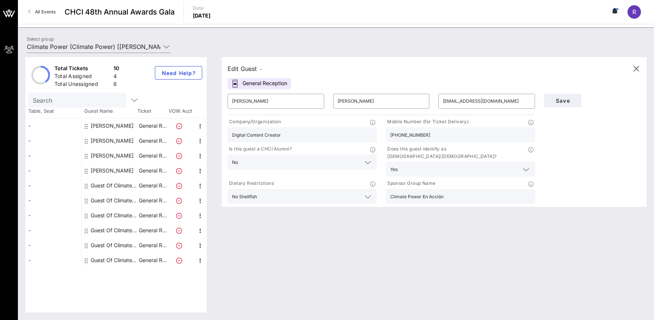
type input "[PERSON_NAME]"
type input "[EMAIL_ADDRESS][DOMAIN_NAME]"
type input "Climate Power"
type input "8188002733"
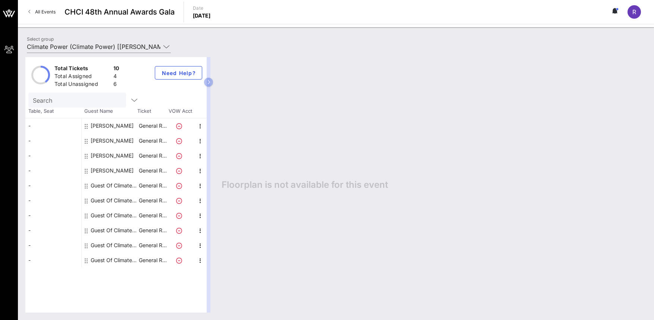
drag, startPoint x: 87, startPoint y: 185, endPoint x: 119, endPoint y: 6, distance: 182.1
